Goal: Find specific page/section: Find specific page/section

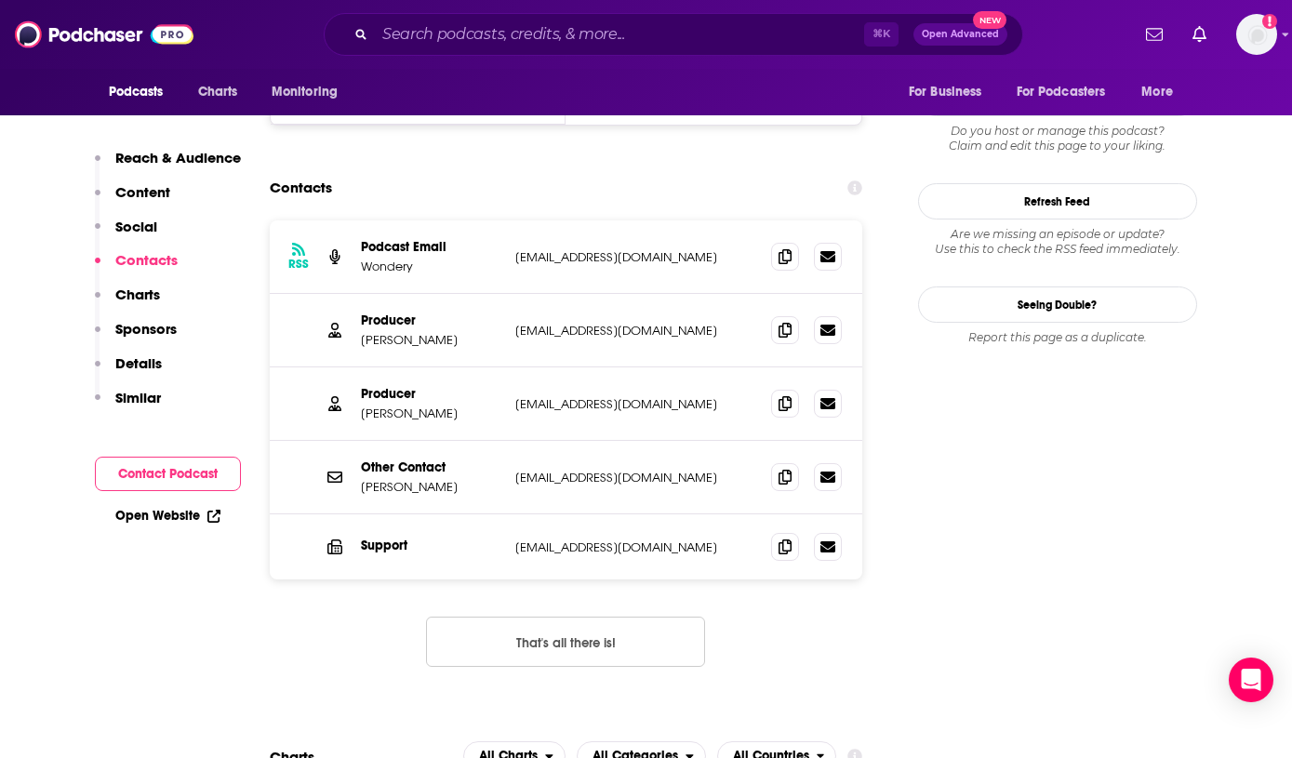
drag, startPoint x: 590, startPoint y: 15, endPoint x: 595, endPoint y: 36, distance: 22.1
click at [592, 20] on div "⌘ K Open Advanced New" at bounding box center [673, 34] width 699 height 43
click at [595, 36] on input "Search podcasts, credits, & more..." at bounding box center [619, 35] width 489 height 30
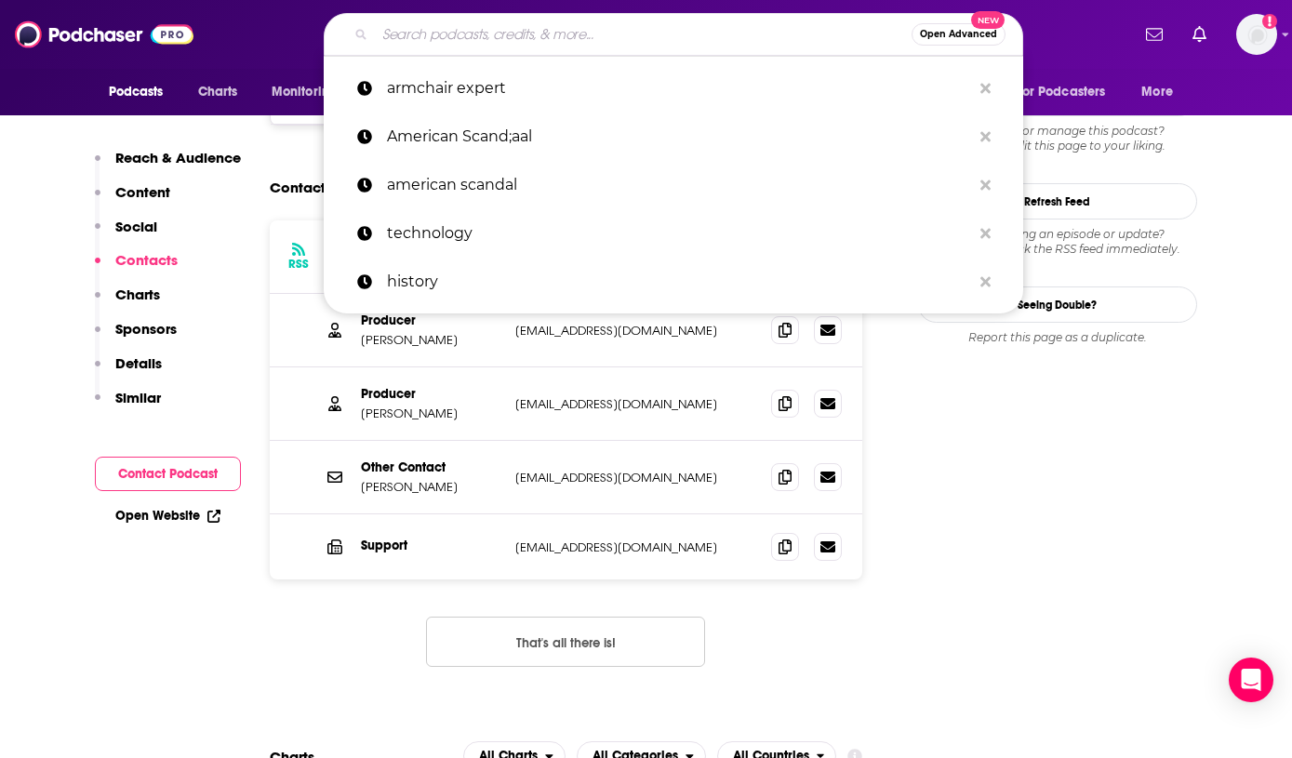
paste input "ractice of the Practice Podcast"
type input "ractice of the Practice Podcast"
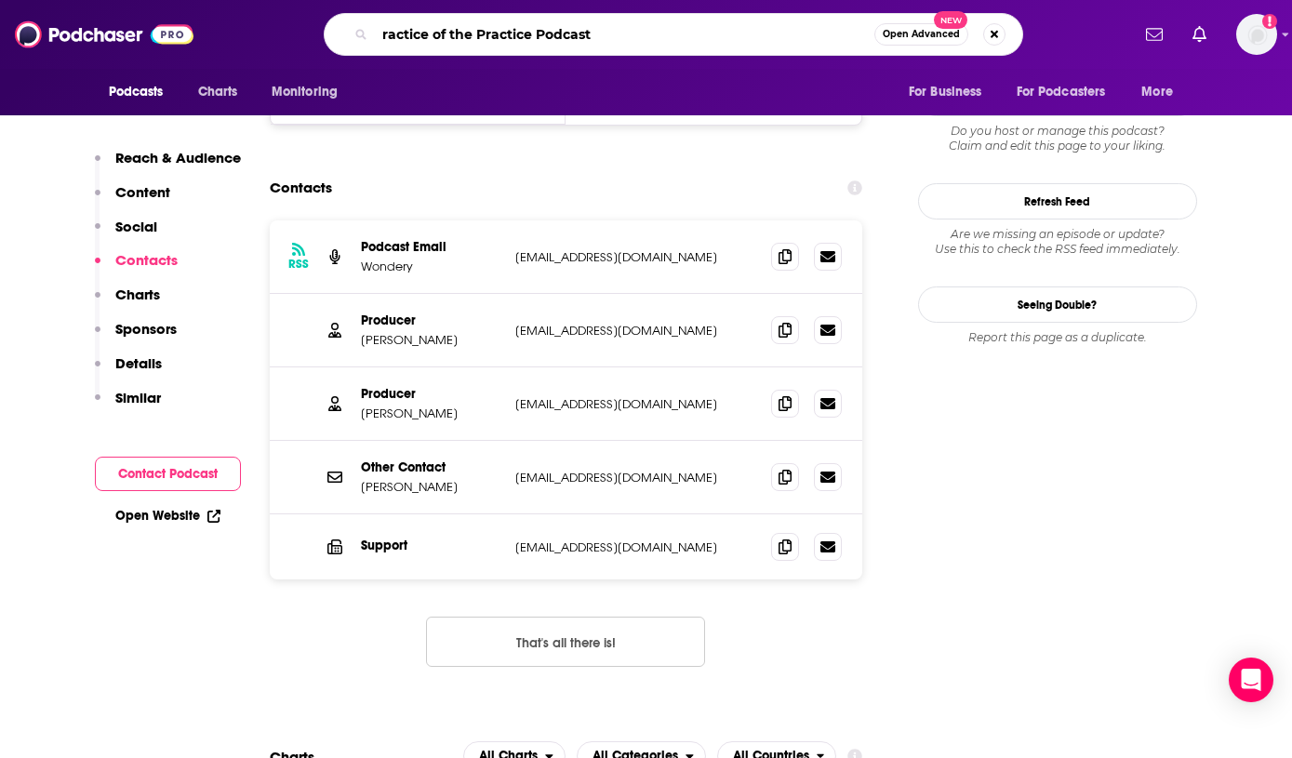
scroll to position [0, 125]
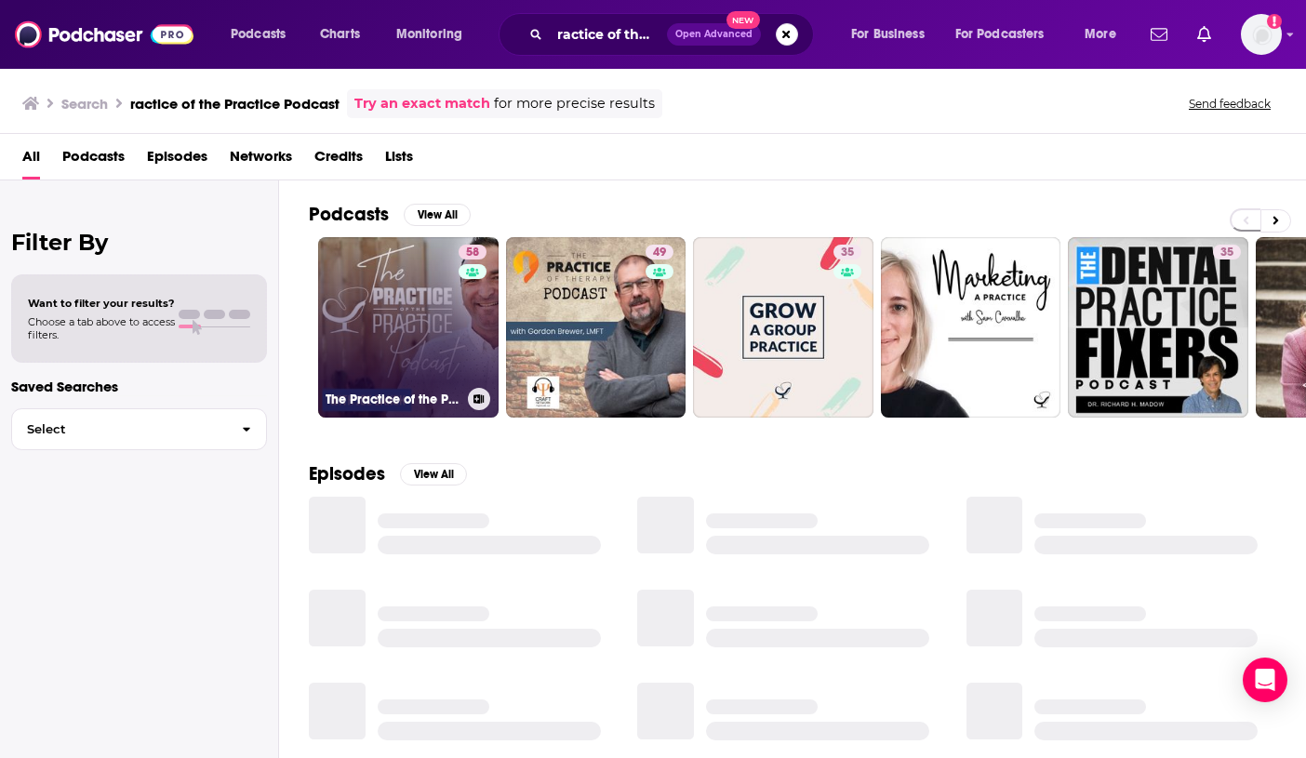
click at [422, 308] on link "58 The Practice of the Practice Podcast | Where Modern Psychology Meets the Bus…" at bounding box center [408, 327] width 180 height 180
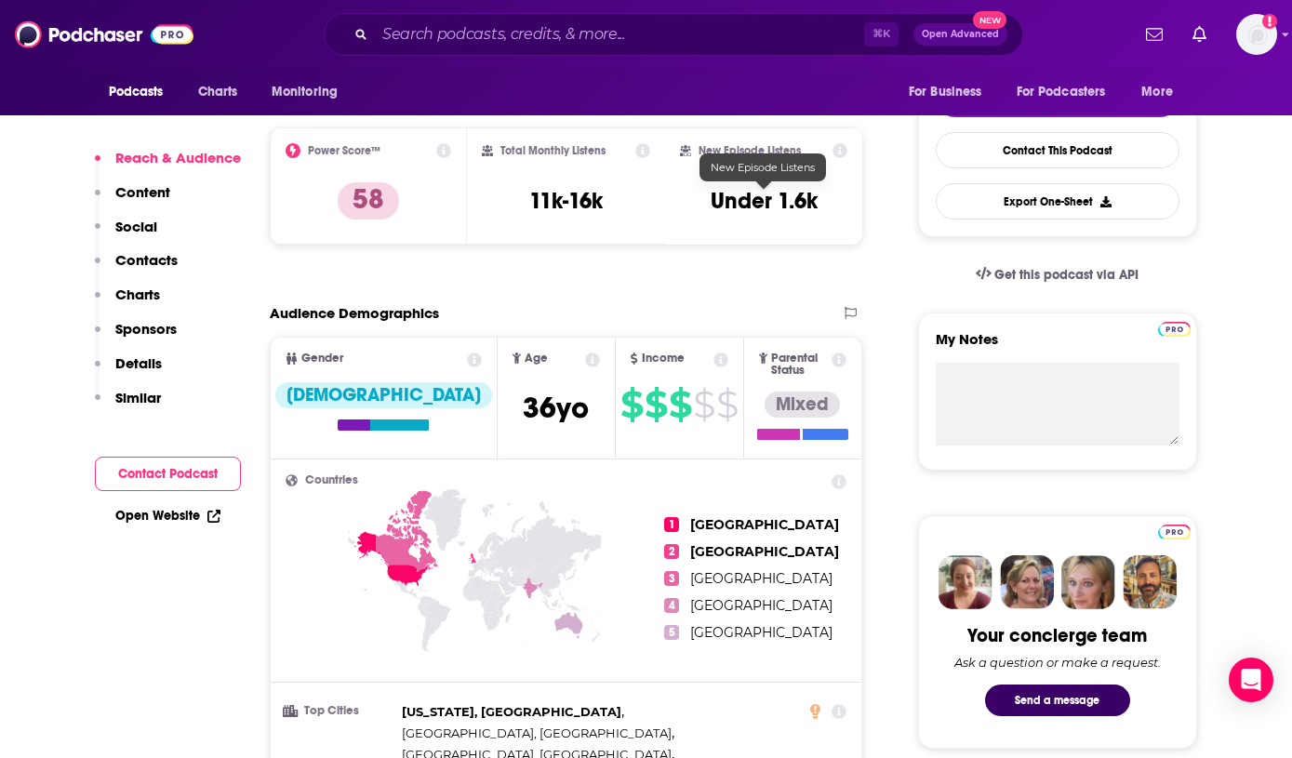
scroll to position [466, 0]
